Goal: Transaction & Acquisition: Purchase product/service

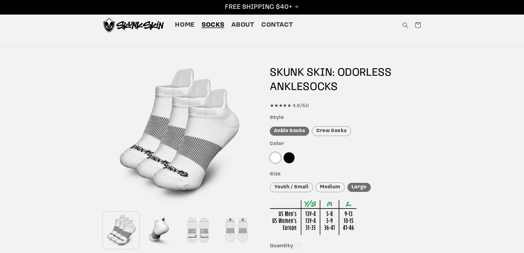
click at [333, 131] on div "Crew Socks" at bounding box center [331, 131] width 39 height 10
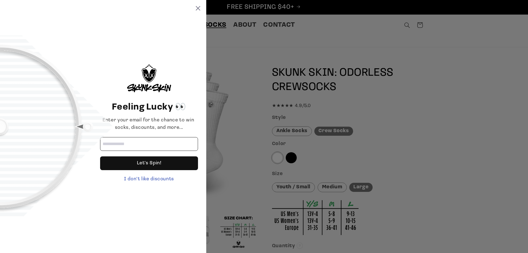
click at [143, 143] on input "Email address" at bounding box center [149, 144] width 98 height 14
type input "**********"
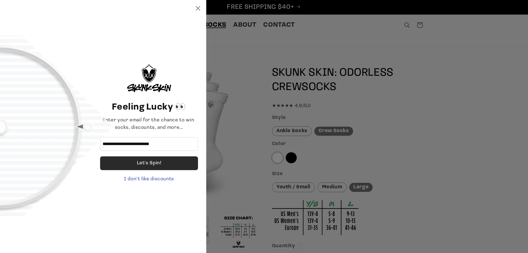
click at [147, 166] on div "Let's Spin!" at bounding box center [149, 163] width 24 height 14
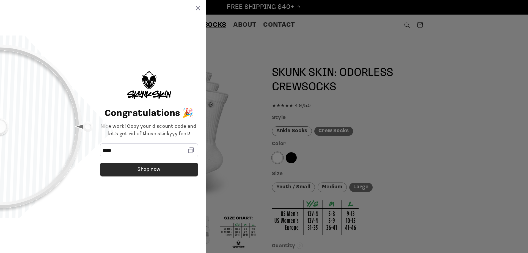
click at [154, 170] on div "Shop now" at bounding box center [148, 169] width 23 height 14
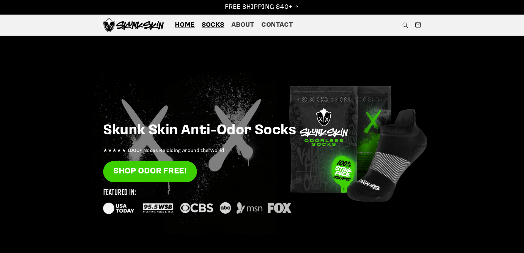
click at [213, 23] on span "Socks" at bounding box center [212, 25] width 23 height 9
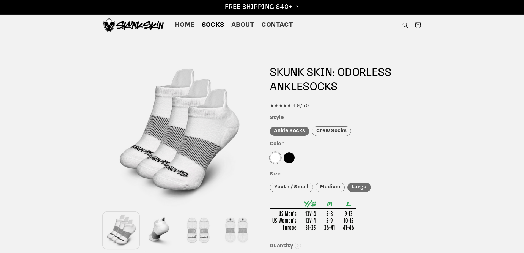
click at [328, 132] on div "Crew Socks" at bounding box center [331, 131] width 39 height 10
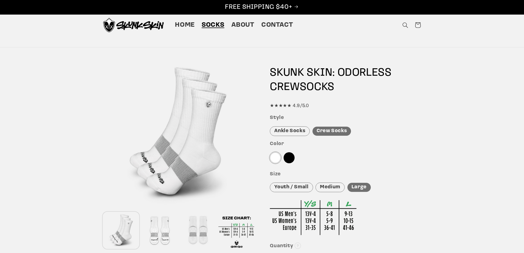
click at [274, 156] on div at bounding box center [275, 157] width 11 height 11
click at [273, 157] on div at bounding box center [275, 157] width 11 height 11
click at [356, 187] on div "Large" at bounding box center [358, 187] width 23 height 9
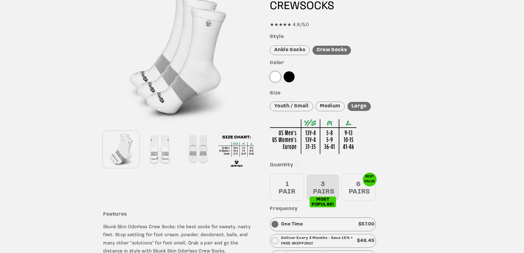
scroll to position [82, 0]
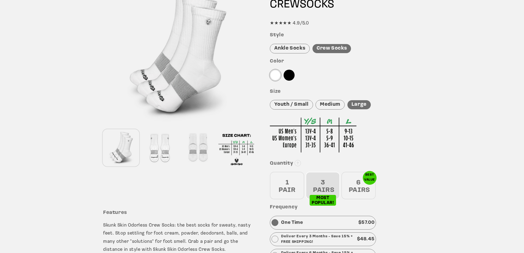
click at [322, 185] on div "3 PAIRS" at bounding box center [322, 185] width 34 height 27
click at [355, 185] on div "6 PAIRS" at bounding box center [358, 185] width 34 height 27
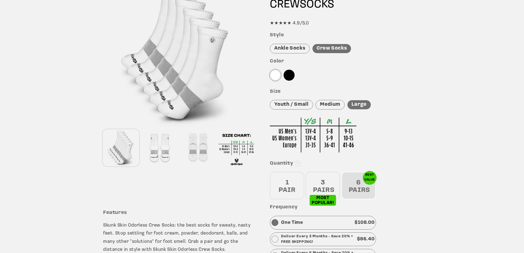
click at [323, 184] on div "3 PAIRS" at bounding box center [322, 185] width 34 height 27
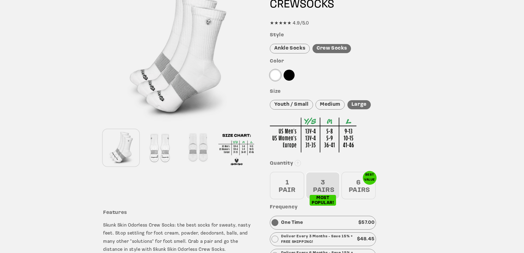
click at [288, 183] on div "1 PAIR" at bounding box center [287, 185] width 34 height 27
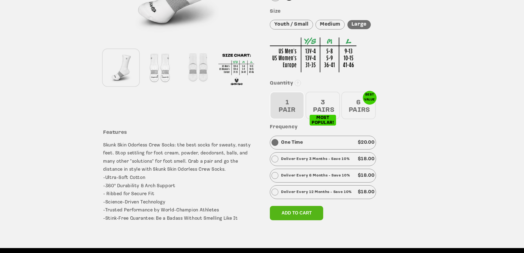
scroll to position [165, 0]
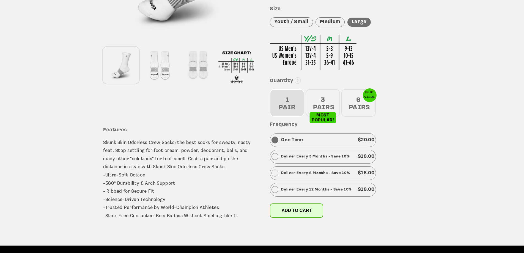
click at [290, 209] on span "Add to cart" at bounding box center [296, 210] width 30 height 5
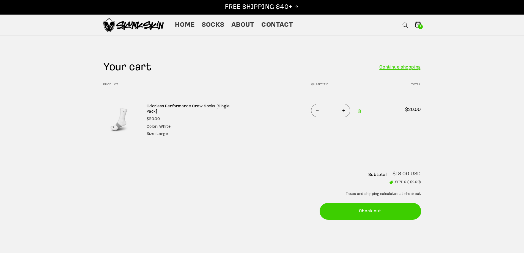
click at [368, 211] on button "Check out" at bounding box center [370, 211] width 101 height 16
